Goal: Transaction & Acquisition: Subscribe to service/newsletter

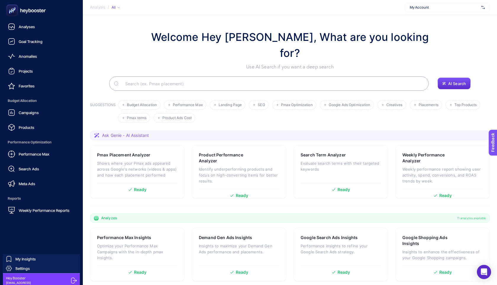
click at [69, 277] on div "Hey Booster hey@heybooster.ai" at bounding box center [41, 280] width 77 height 14
click at [77, 283] on div "Hey Booster hey@heybooster.ai" at bounding box center [41, 280] width 77 height 14
click at [74, 282] on icon at bounding box center [74, 280] width 6 height 6
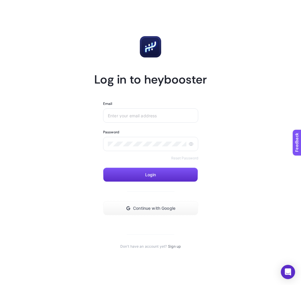
click at [182, 244] on section "Log in to heybooster Email Password Reset Password Login Continue with Google D…" at bounding box center [150, 142] width 112 height 212
click at [181, 245] on section "Log in to heybooster Email Password Reset Password Login Continue with Google D…" at bounding box center [150, 142] width 112 height 212
click at [176, 247] on link "Sign up" at bounding box center [174, 246] width 13 height 5
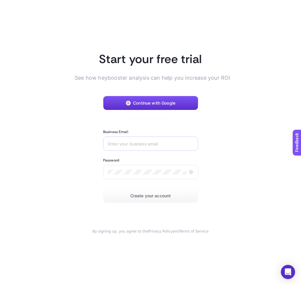
click at [160, 148] on div at bounding box center [150, 143] width 95 height 14
type input "[EMAIL_ADDRESS][DOMAIN_NAME]"
click at [101, 183] on section "Start your free trial See how heybooster analysis can help you increase your RO…" at bounding box center [150, 142] width 133 height 182
click at [117, 190] on button "Create your account" at bounding box center [150, 196] width 95 height 14
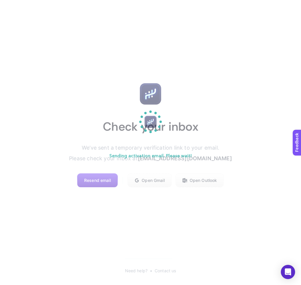
click at [231, 105] on section "Sending activation email. Please wait!" at bounding box center [150, 142] width 301 height 285
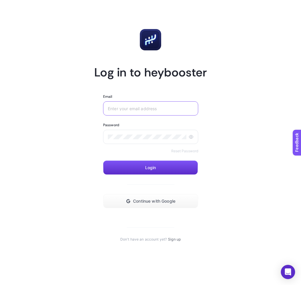
click at [185, 110] on input "Email" at bounding box center [151, 108] width 86 height 5
paste input "[EMAIL_ADDRESS][DOMAIN_NAME]"
type input "[EMAIL_ADDRESS][DOMAIN_NAME]"
click at [132, 168] on button "Login" at bounding box center [150, 167] width 95 height 14
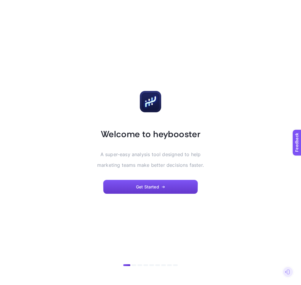
click at [157, 190] on button "Get Started" at bounding box center [150, 187] width 95 height 14
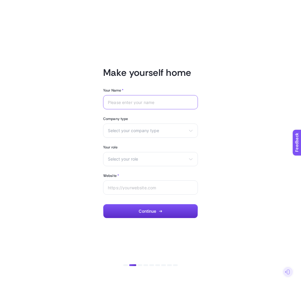
click at [147, 103] on input "Your Name *" at bounding box center [150, 102] width 85 height 5
type input "test"
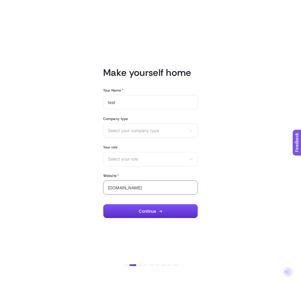
type input "[DOMAIN_NAME]"
click at [154, 120] on label "Company type" at bounding box center [150, 118] width 95 height 5
click at [148, 137] on div "Select your company type eCommerce Agency Other" at bounding box center [150, 130] width 95 height 14
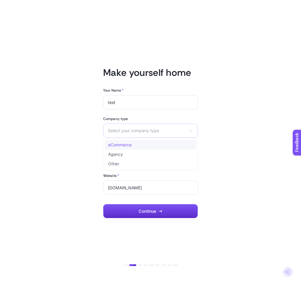
click at [148, 145] on li "eCommerce" at bounding box center [150, 144] width 92 height 9
click at [143, 159] on span "Select your role" at bounding box center [147, 159] width 78 height 5
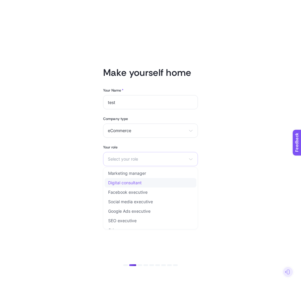
click at [141, 186] on li "Digital consultant" at bounding box center [150, 182] width 92 height 9
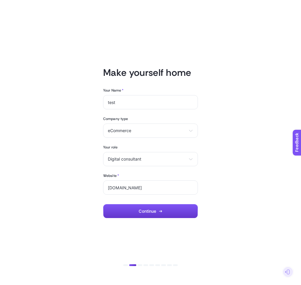
click at [157, 212] on button "Continue" at bounding box center [150, 211] width 95 height 14
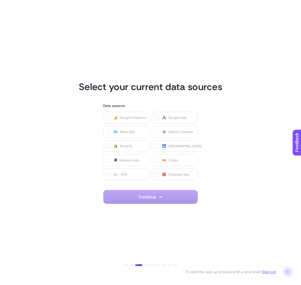
click at [276, 270] on link "Sign out" at bounding box center [269, 271] width 14 height 4
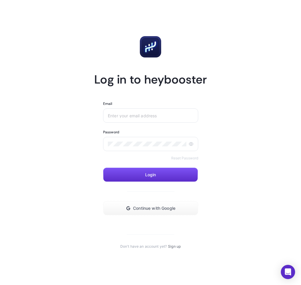
click at [170, 246] on link "Sign up" at bounding box center [174, 246] width 13 height 5
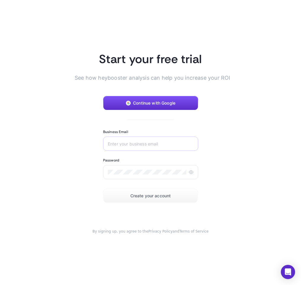
click at [148, 148] on div at bounding box center [150, 143] width 95 height 14
paste input "[EMAIL_ADDRESS][DOMAIN_NAME]"
type input "test_clients_2@gmail.com"
click at [149, 174] on div at bounding box center [150, 172] width 95 height 14
click at [124, 195] on button "Create your account" at bounding box center [150, 196] width 95 height 14
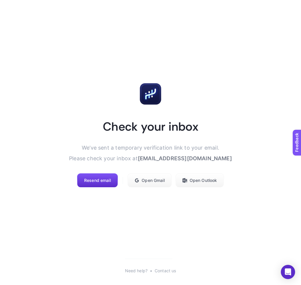
drag, startPoint x: 150, startPoint y: 159, endPoint x: 220, endPoint y: 156, distance: 69.6
click at [220, 156] on section "Check your inbox We’ve sent a temporary verification link to your email. Please…" at bounding box center [150, 135] width 163 height 104
drag, startPoint x: 220, startPoint y: 158, endPoint x: 151, endPoint y: 161, distance: 68.7
click at [151, 161] on section "Check your inbox We’ve sent a temporary verification link to your email. Please…" at bounding box center [150, 135] width 163 height 104
copy span "test_clients_2@gmail.com"
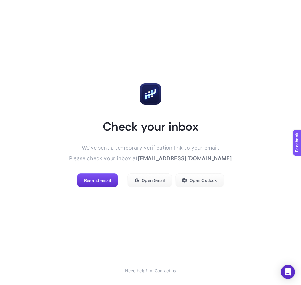
click at [155, 147] on span "We’ve sent a temporary verification link to your email. Please check your inbox…" at bounding box center [144, 152] width 150 height 17
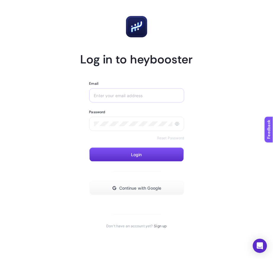
click at [157, 100] on div at bounding box center [136, 95] width 95 height 14
paste input "test_clients_2@gmail.com"
type input "test_clients_2@gmail.com"
click at [134, 118] on div at bounding box center [136, 124] width 95 height 14
click at [73, 133] on article "Log in to heybooster Email test_clients_2@gmail.com Password Reset Password Log…" at bounding box center [136, 122] width 273 height 244
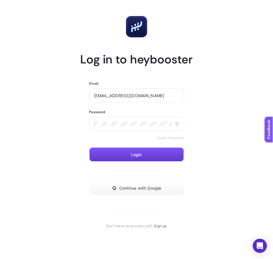
click at [113, 150] on button "Login" at bounding box center [136, 154] width 95 height 14
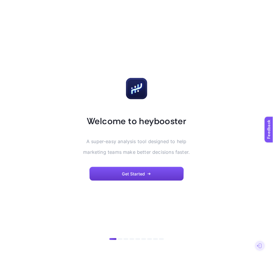
click at [176, 174] on button "Get Started" at bounding box center [136, 174] width 95 height 14
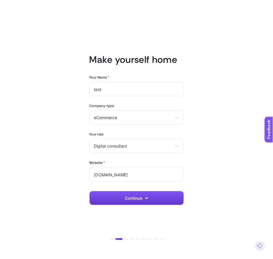
click at [149, 198] on button "Continue" at bounding box center [136, 198] width 95 height 14
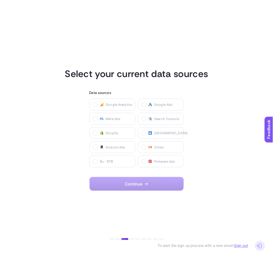
click at [246, 246] on link "Sign out" at bounding box center [241, 245] width 14 height 4
